Goal: Transaction & Acquisition: Purchase product/service

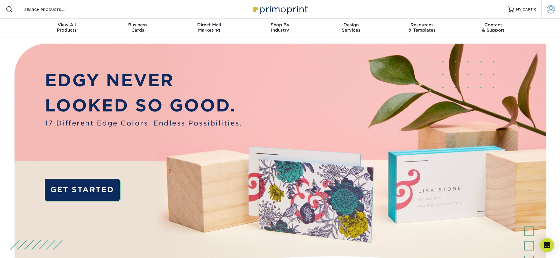
click at [549, 9] on span at bounding box center [551, 9] width 8 height 8
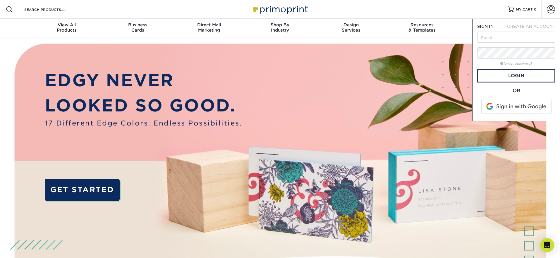
click at [497, 109] on span at bounding box center [517, 106] width 75 height 15
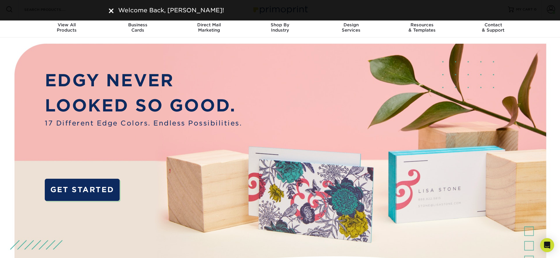
click at [109, 8] on img at bounding box center [111, 10] width 5 height 5
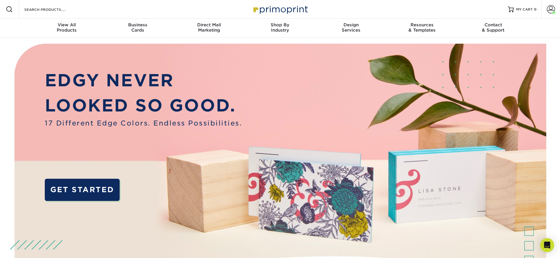
scroll to position [0, 0]
click at [549, 7] on span at bounding box center [551, 9] width 8 height 8
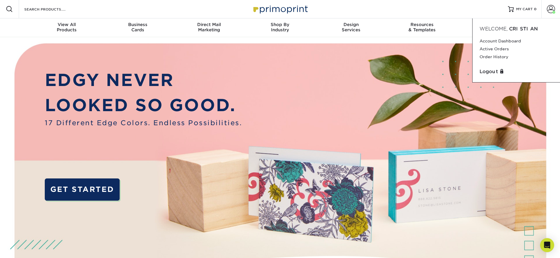
scroll to position [0, 0]
click at [492, 54] on link "Order History" at bounding box center [516, 57] width 73 height 8
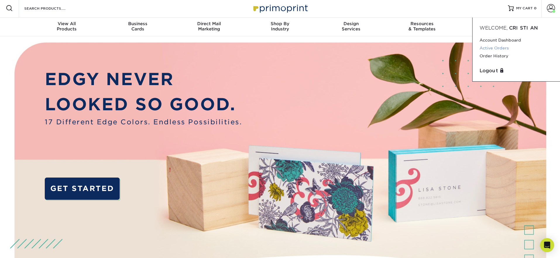
scroll to position [2, 0]
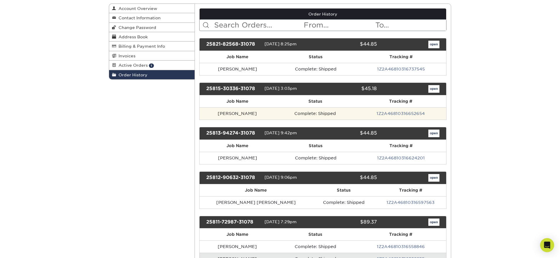
scroll to position [66, 0]
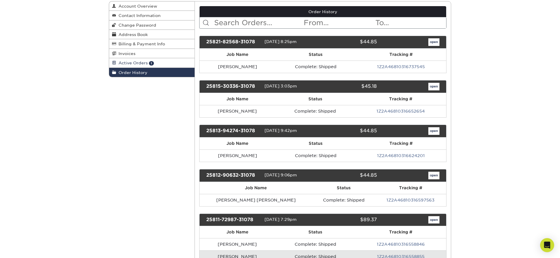
click at [145, 63] on span "Active Orders" at bounding box center [132, 63] width 32 height 5
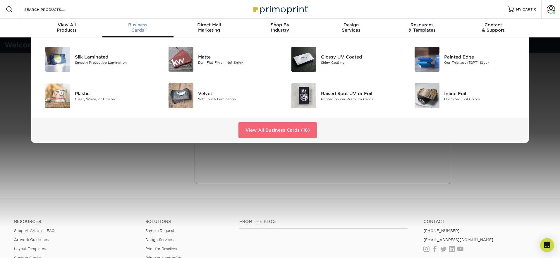
click at [274, 129] on link "View All Business Cards (16)" at bounding box center [278, 130] width 78 height 16
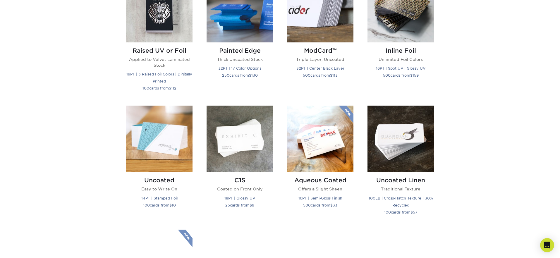
scroll to position [461, 0]
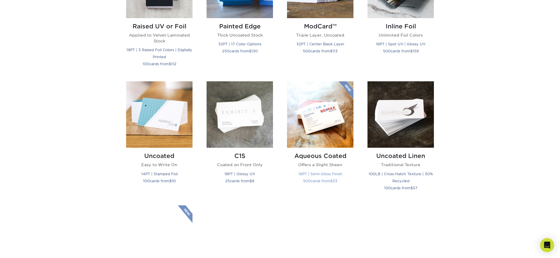
click at [337, 134] on img at bounding box center [320, 114] width 66 height 66
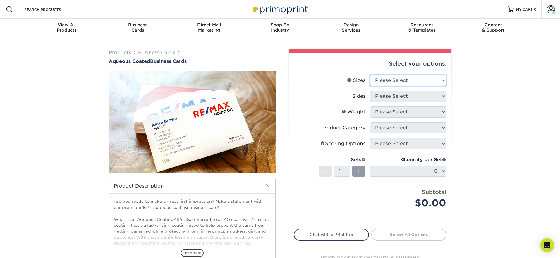
click at [395, 80] on select "Please Select 1.5" x 3.5" - Mini 1.75" x 3.5" - Mini 2" x 3" - Mini 2" x 3.5" -…" at bounding box center [408, 80] width 76 height 11
select select "2.00x3.50"
click at [370, 75] on select "Please Select 1.5" x 3.5" - Mini 1.75" x 3.5" - Mini 2" x 3" - Mini 2" x 3.5" -…" at bounding box center [408, 80] width 76 height 11
click at [422, 96] on select "Please Select Print Both Sides Print Front Only" at bounding box center [408, 96] width 76 height 11
select select "13abbda7-1d64-4f25-8bb2-c179b224825d"
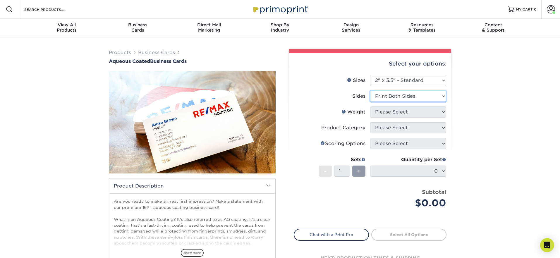
click at [370, 91] on select "Please Select Print Both Sides Print Front Only" at bounding box center [408, 96] width 76 height 11
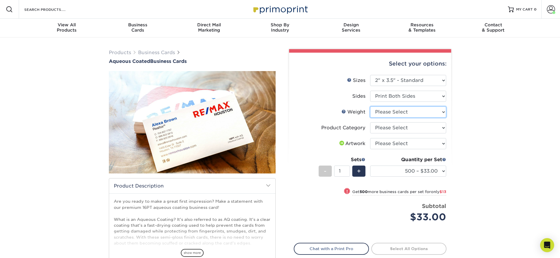
click at [417, 107] on select "Please Select 16PT" at bounding box center [408, 112] width 76 height 11
select select "16PT"
click at [370, 107] on select "Please Select 16PT" at bounding box center [408, 112] width 76 height 11
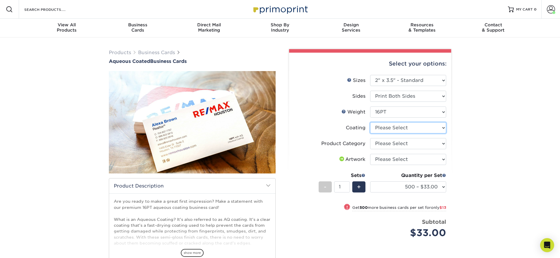
click at [415, 129] on select at bounding box center [408, 127] width 76 height 11
select select "d41dab50-ff65-4f4f-bb17-2afe4d36ae33"
click at [370, 122] on select at bounding box center [408, 127] width 76 height 11
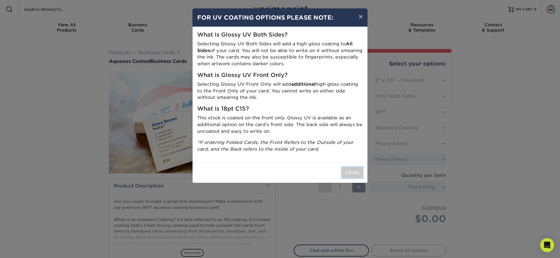
click at [348, 171] on button "Close" at bounding box center [352, 172] width 21 height 11
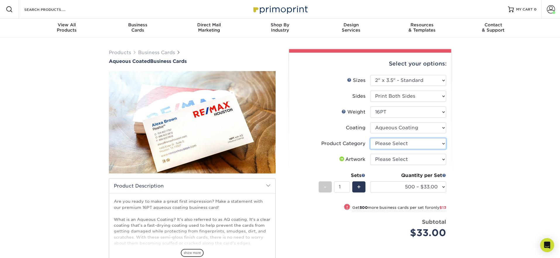
click at [397, 142] on select "Please Select Business Cards" at bounding box center [408, 143] width 76 height 11
select select "3b5148f1-0588-4f88-a218-97bcfdce65c1"
click at [370, 138] on select "Please Select Business Cards" at bounding box center [408, 143] width 76 height 11
click at [389, 162] on select "Please Select I will upload files I need a design - $100" at bounding box center [408, 159] width 76 height 11
select select "upload"
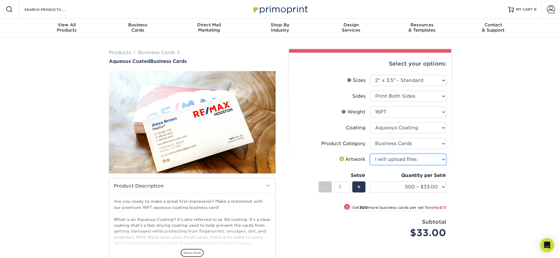
click at [370, 154] on select "Please Select I will upload files I need a design - $100" at bounding box center [408, 159] width 76 height 11
drag, startPoint x: 491, startPoint y: 182, endPoint x: 459, endPoint y: 213, distance: 44.3
click at [491, 182] on div "Products Business Cards Aqueous Coated Business Cards show more $" at bounding box center [280, 184] width 560 height 294
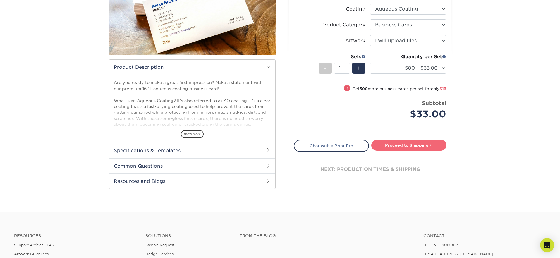
click at [420, 144] on link "Proceed to Shipping" at bounding box center [408, 145] width 75 height 11
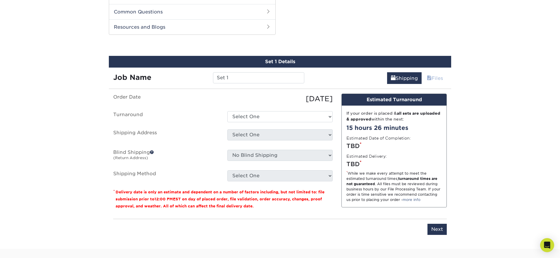
scroll to position [279, 0]
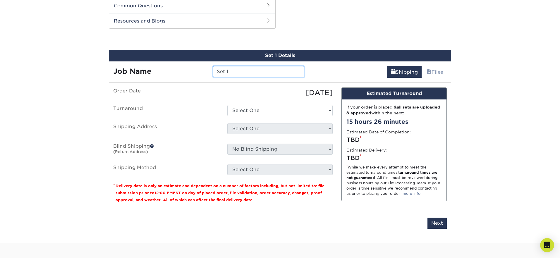
drag, startPoint x: 210, startPoint y: 70, endPoint x: 175, endPoint y: 68, distance: 35.2
click at [175, 68] on div "Job Name Set 1" at bounding box center [209, 71] width 200 height 11
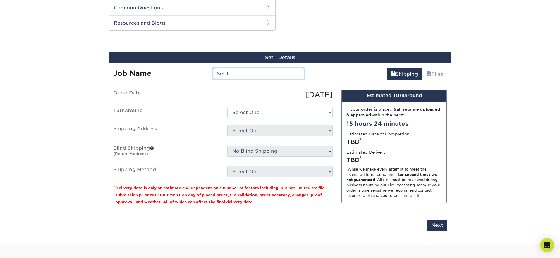
click at [232, 76] on input "Set 1" at bounding box center [258, 73] width 91 height 11
drag, startPoint x: 226, startPoint y: 73, endPoint x: 194, endPoint y: 70, distance: 31.5
click at [195, 70] on div "Job Name Set 1" at bounding box center [209, 73] width 200 height 11
drag, startPoint x: 240, startPoint y: 73, endPoint x: 245, endPoint y: 74, distance: 5.1
click at [240, 74] on input "Set 1" at bounding box center [258, 73] width 91 height 11
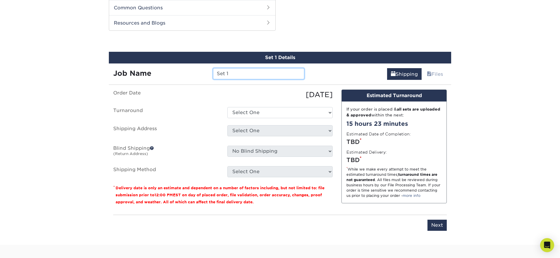
drag, startPoint x: 209, startPoint y: 75, endPoint x: 196, endPoint y: 75, distance: 13.5
click at [196, 75] on div "Job Name Set 1" at bounding box center [209, 73] width 200 height 11
type input "[PERSON_NAME]"
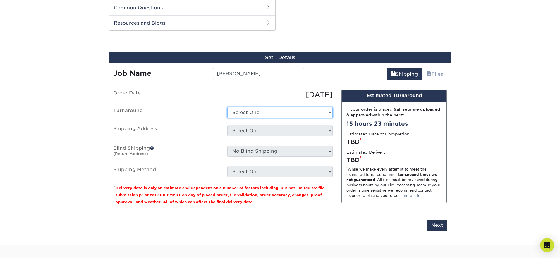
click at [262, 112] on select "Select One 2-4 Business Days 2 Day Next Business Day" at bounding box center [279, 112] width 105 height 11
select select "6247fa13-6ec4-4bd5-81ce-27fae4b5d043"
click at [227, 107] on select "Select One 2-4 Business Days 2 Day Next Business Day" at bounding box center [279, 112] width 105 height 11
click at [265, 130] on select "Select One 176 S Mountain View Abraham Romero ACO GENERAL CONSTRUCTION Adrian M…" at bounding box center [279, 130] width 105 height 11
select select "281601"
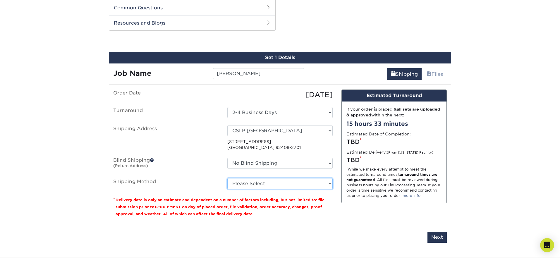
click at [255, 184] on select "Please Select Ground Shipping (+$8.96) 3 Day Shipping Service (+$15.34) 2 Day A…" at bounding box center [279, 183] width 105 height 11
select select "03"
click at [227, 178] on select "Please Select Ground Shipping (+$8.96) 3 Day Shipping Service (+$15.34) 2 Day A…" at bounding box center [279, 183] width 105 height 11
click at [408, 221] on div "Design Estimated Turnaround If your order is placed & all sets are uploaded & a…" at bounding box center [394, 156] width 114 height 133
drag, startPoint x: 347, startPoint y: 238, endPoint x: 407, endPoint y: 235, distance: 59.2
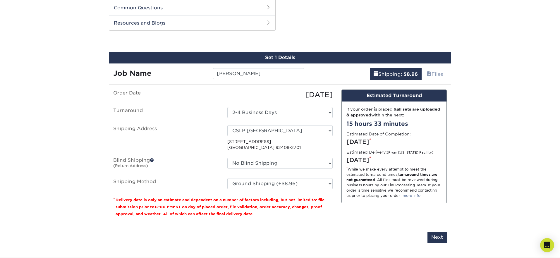
click at [352, 237] on div "Please enter job name and select desired turnaround time, shipping address and …" at bounding box center [280, 235] width 334 height 16
click at [438, 237] on input "Next" at bounding box center [437, 237] width 19 height 11
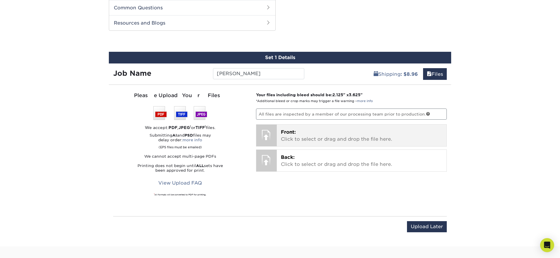
click at [286, 135] on p "Front: Click to select or drag and drop the file here." at bounding box center [362, 136] width 162 height 14
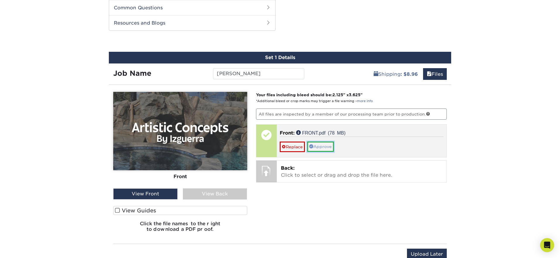
click at [326, 146] on link "Approve" at bounding box center [320, 147] width 27 height 10
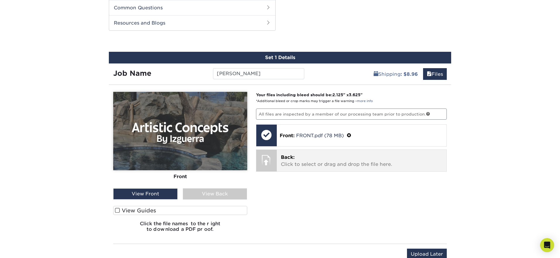
click at [306, 165] on p "Back: Click to select or drag and drop the file here." at bounding box center [362, 161] width 162 height 14
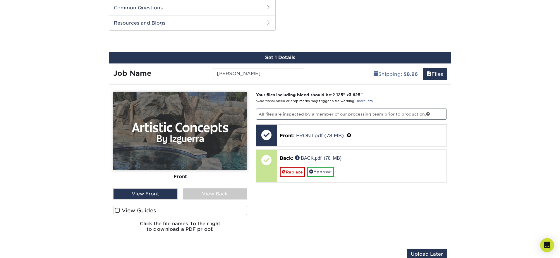
click at [221, 198] on div "View Back" at bounding box center [215, 194] width 64 height 11
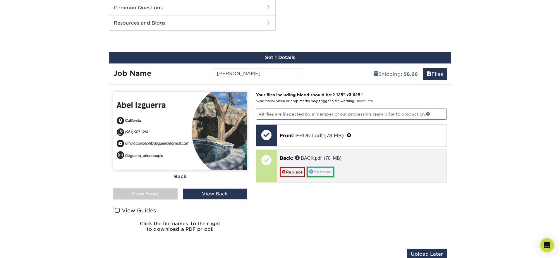
click at [328, 173] on link "Approve" at bounding box center [320, 172] width 27 height 10
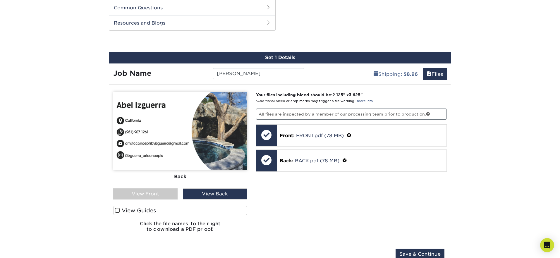
click at [119, 211] on span at bounding box center [117, 211] width 5 height 6
click at [0, 0] on input "View Guides" at bounding box center [0, 0] width 0 height 0
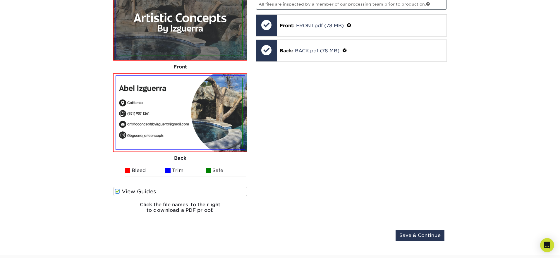
scroll to position [432, 0]
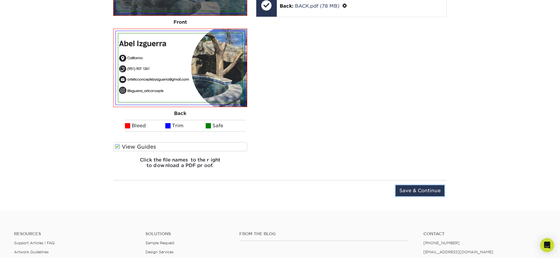
click at [431, 188] on input "Save & Continue" at bounding box center [420, 190] width 49 height 11
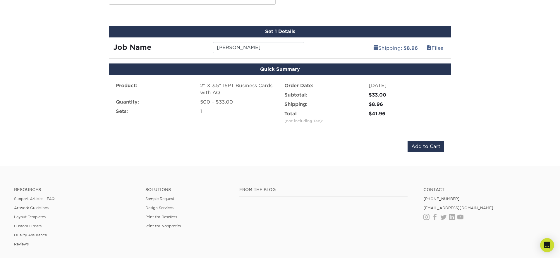
scroll to position [270, 0]
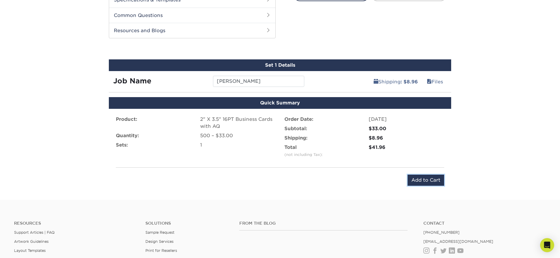
click at [431, 179] on input "Add to Cart" at bounding box center [426, 180] width 37 height 11
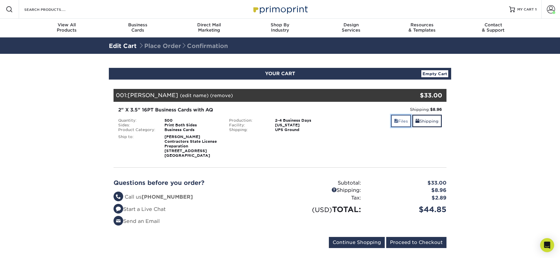
click at [402, 117] on link "Files" at bounding box center [401, 121] width 20 height 13
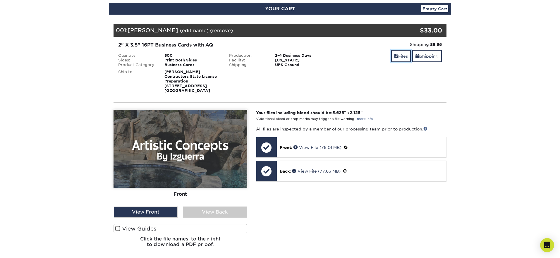
scroll to position [84, 0]
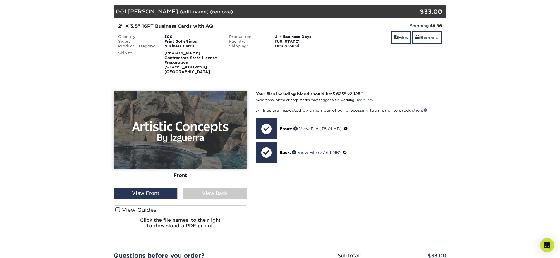
click at [206, 199] on div "Front Back" at bounding box center [181, 162] width 134 height 143
click at [205, 197] on div "View Back" at bounding box center [215, 193] width 64 height 11
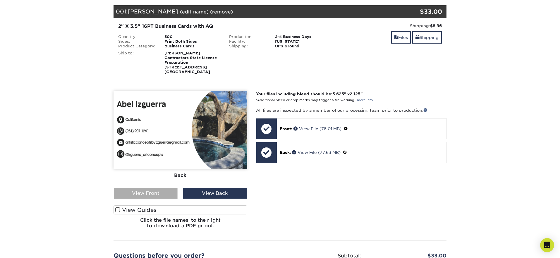
click at [167, 194] on div "View Front" at bounding box center [146, 193] width 64 height 11
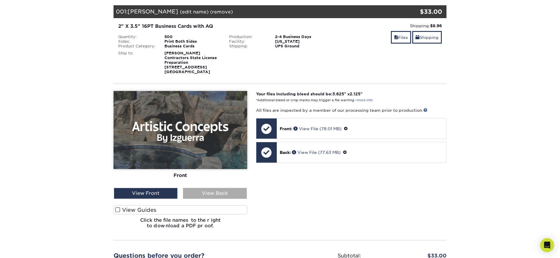
click at [213, 190] on div "View Back" at bounding box center [215, 193] width 64 height 11
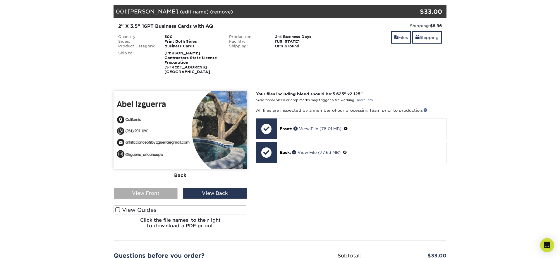
click at [155, 189] on div "View Front" at bounding box center [146, 193] width 64 height 11
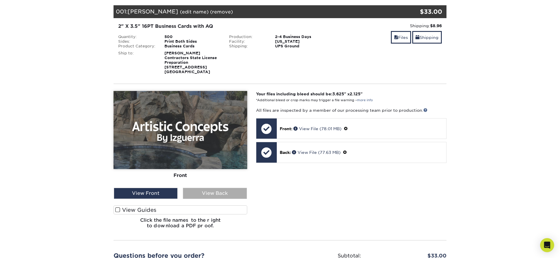
click at [225, 195] on div "View Back" at bounding box center [215, 193] width 64 height 11
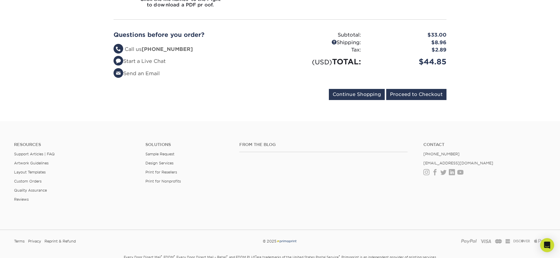
scroll to position [222, 0]
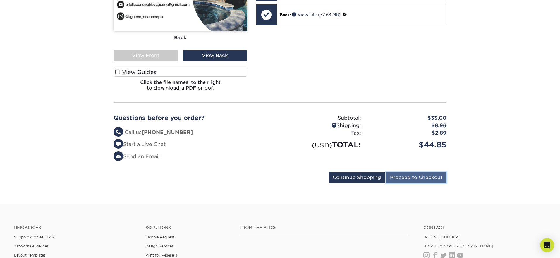
click at [406, 177] on input "Proceed to Checkout" at bounding box center [416, 177] width 60 height 11
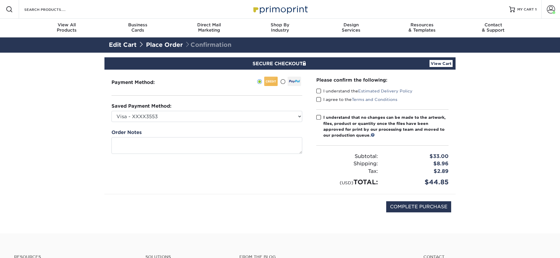
click at [320, 91] on span at bounding box center [318, 91] width 5 height 6
click at [0, 0] on input "I understand the Estimated Delivery Policy" at bounding box center [0, 0] width 0 height 0
drag, startPoint x: 318, startPoint y: 100, endPoint x: 318, endPoint y: 115, distance: 15.2
click at [318, 100] on span at bounding box center [318, 100] width 5 height 6
click at [0, 0] on input "I agree to the Terms and Conditions" at bounding box center [0, 0] width 0 height 0
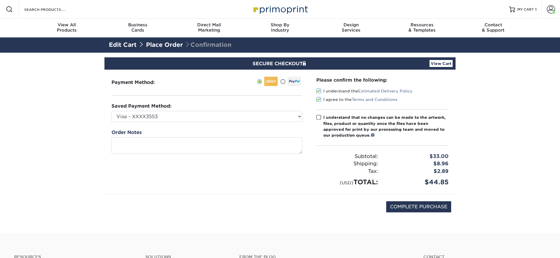
drag, startPoint x: 318, startPoint y: 117, endPoint x: 333, endPoint y: 158, distance: 43.9
click at [318, 117] on span at bounding box center [318, 118] width 5 height 6
click at [0, 0] on input "I understand that no changes can be made to the artwork, files, product or quan…" at bounding box center [0, 0] width 0 height 0
click at [415, 204] on input "COMPLETE PURCHASE" at bounding box center [418, 206] width 65 height 11
type input "PROCESSING, PLEASE WAIT..."
